Goal: Information Seeking & Learning: Learn about a topic

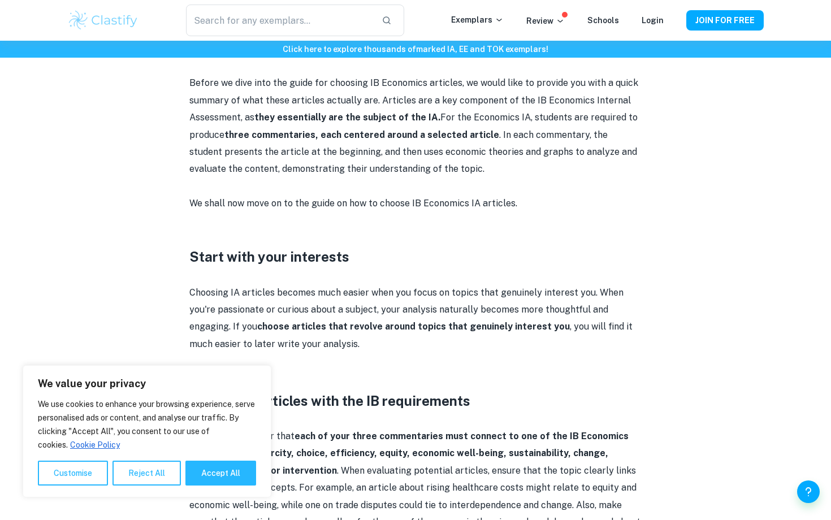
scroll to position [572, 0]
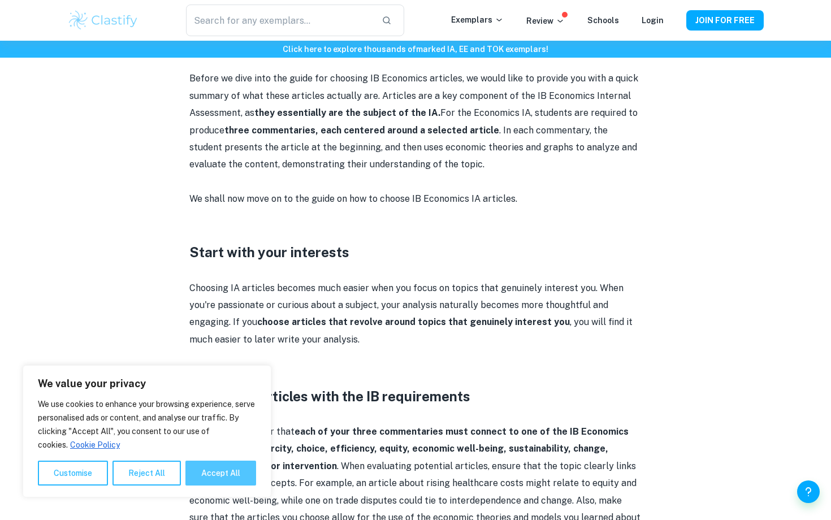
click at [224, 483] on button "Accept All" at bounding box center [220, 473] width 71 height 25
checkbox input "true"
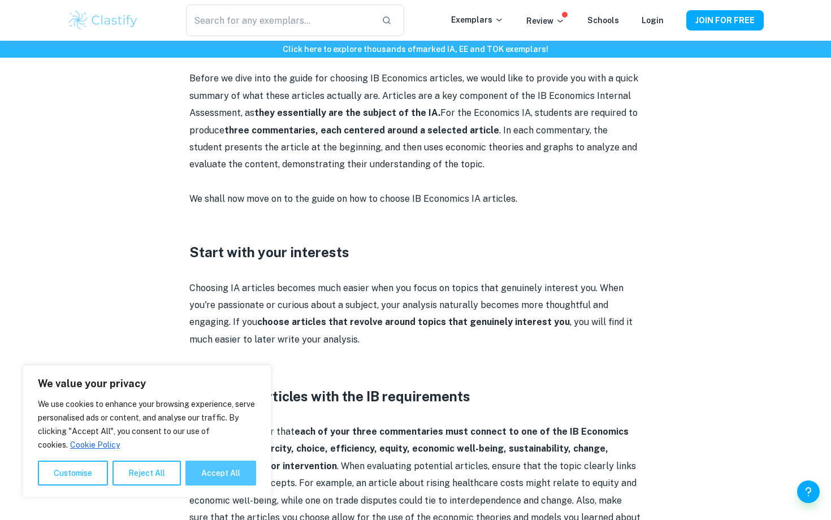
checkbox input "true"
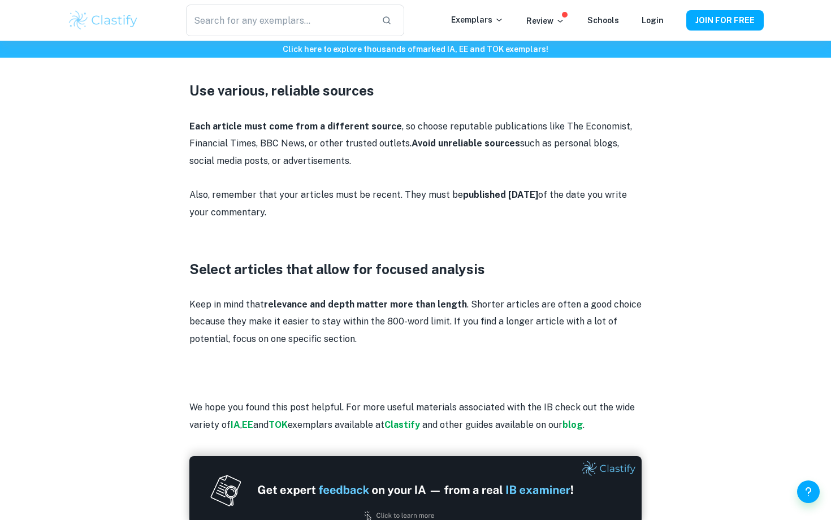
scroll to position [1491, 0]
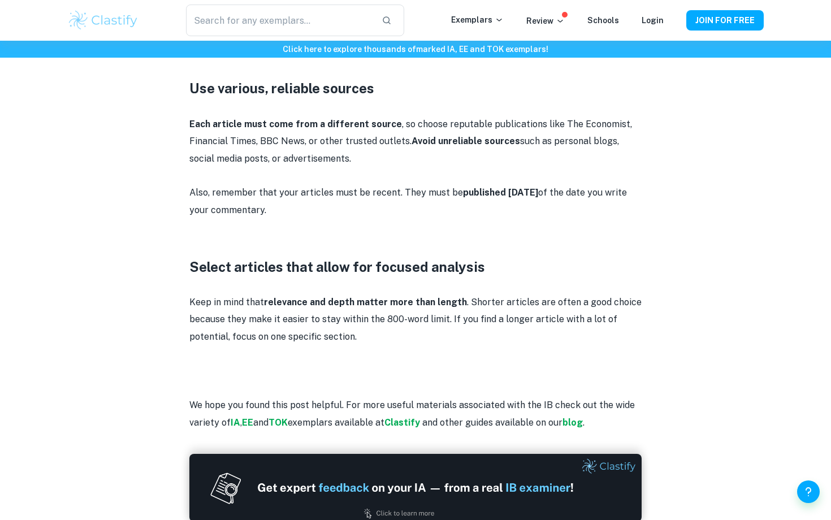
click at [563, 116] on p "Each article must come from a different source , so choose reputable publicatio…" at bounding box center [415, 141] width 452 height 51
drag, startPoint x: 563, startPoint y: 105, endPoint x: 591, endPoint y: 109, distance: 28.0
click at [591, 116] on p "Each article must come from a different source , so choose reputable publicatio…" at bounding box center [415, 141] width 452 height 51
copy p "The Economist"
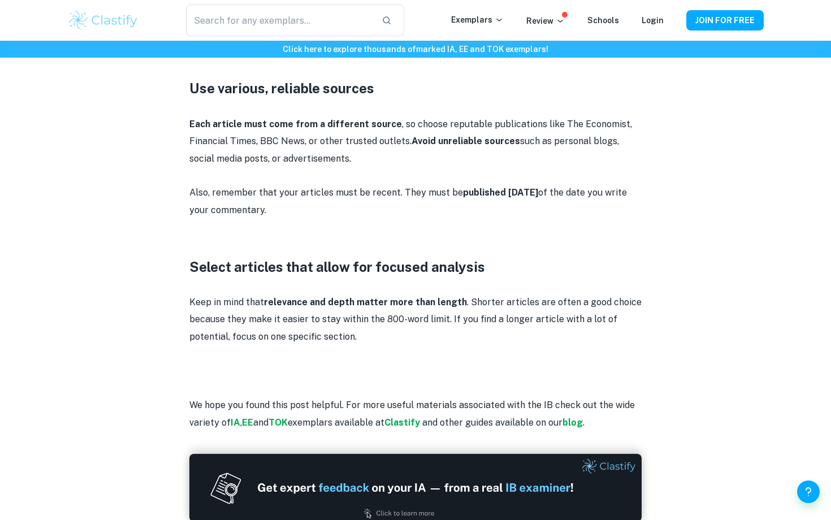
click at [202, 128] on p "Each article must come from a different source , so choose reputable publicatio…" at bounding box center [415, 141] width 452 height 51
drag, startPoint x: 202, startPoint y: 128, endPoint x: 252, endPoint y: 129, distance: 50.3
click at [252, 129] on p "Each article must come from a different source , so choose reputable publicatio…" at bounding box center [415, 141] width 452 height 51
copy p "Financial Times,"
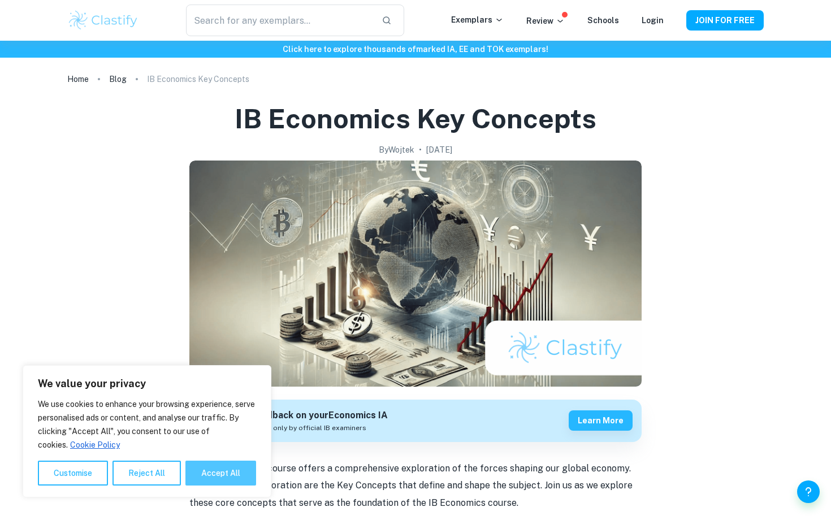
click at [196, 476] on button "Accept All" at bounding box center [220, 473] width 71 height 25
checkbox input "true"
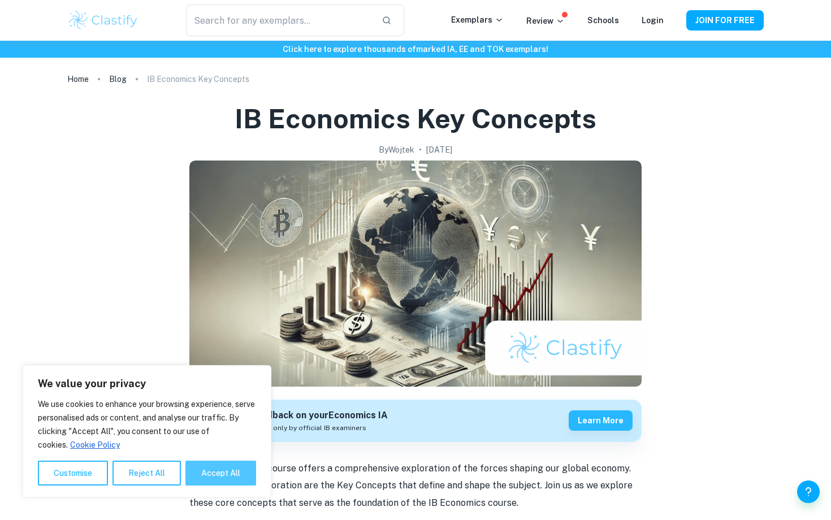
checkbox input "true"
